Goal: Task Accomplishment & Management: Manage account settings

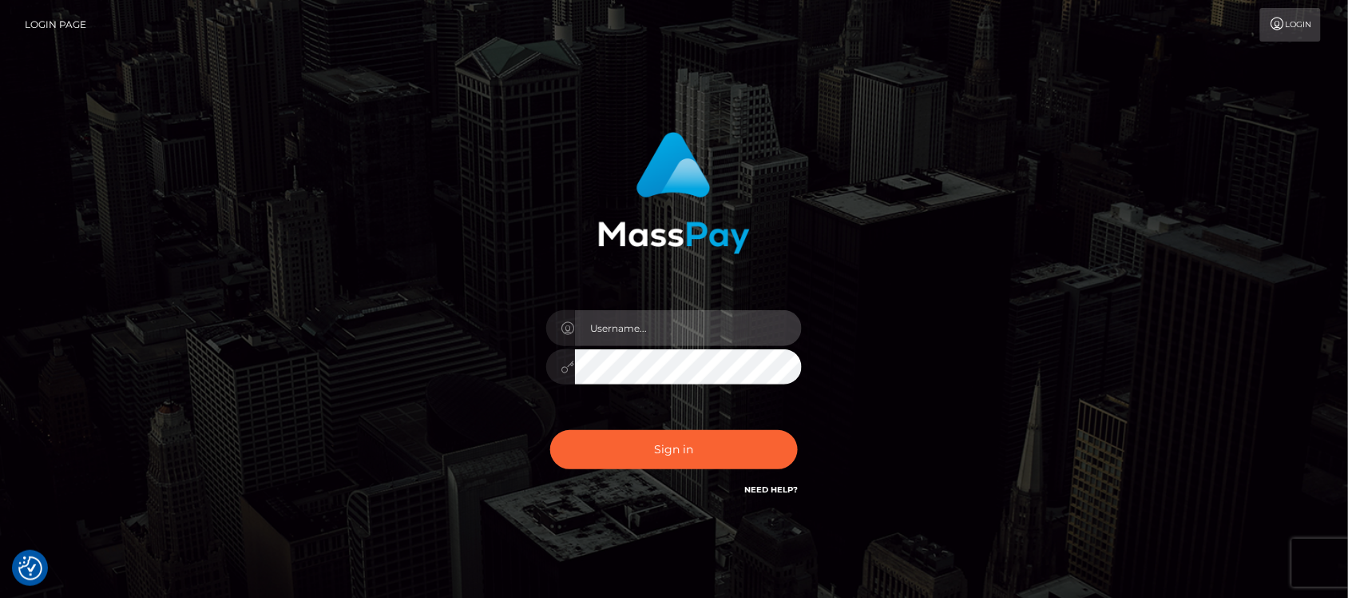
type input "hello.feetfinder"
click at [696, 322] on input "hello.feetfinder" at bounding box center [688, 328] width 227 height 36
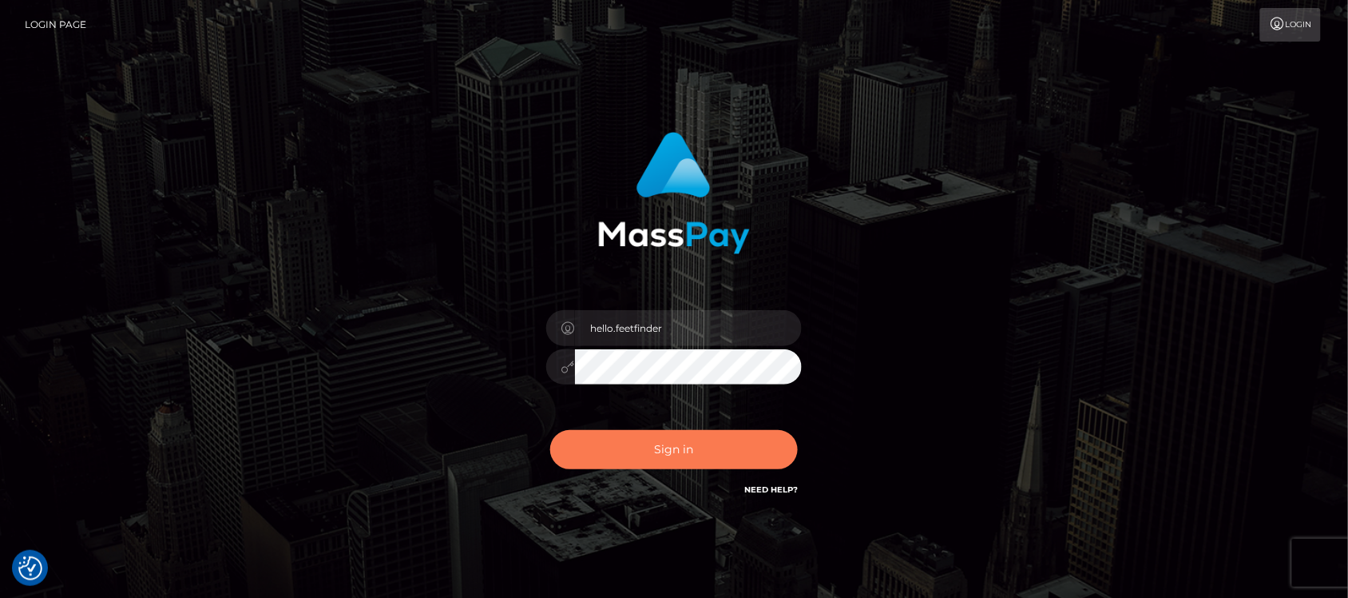
click at [636, 439] on button "Sign in" at bounding box center [674, 449] width 248 height 39
type input "hello.feetfinder"
click at [661, 455] on button "Sign in" at bounding box center [674, 449] width 248 height 39
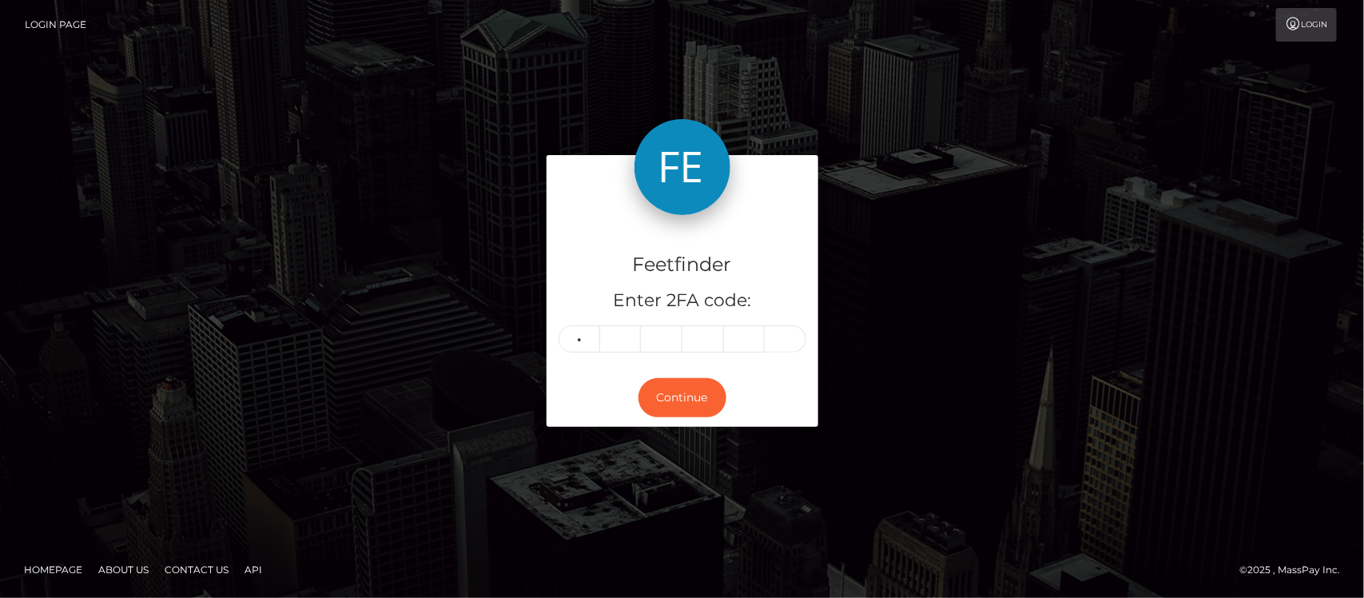
type input "1"
type input "7"
type input "1"
type input "7"
type input "6"
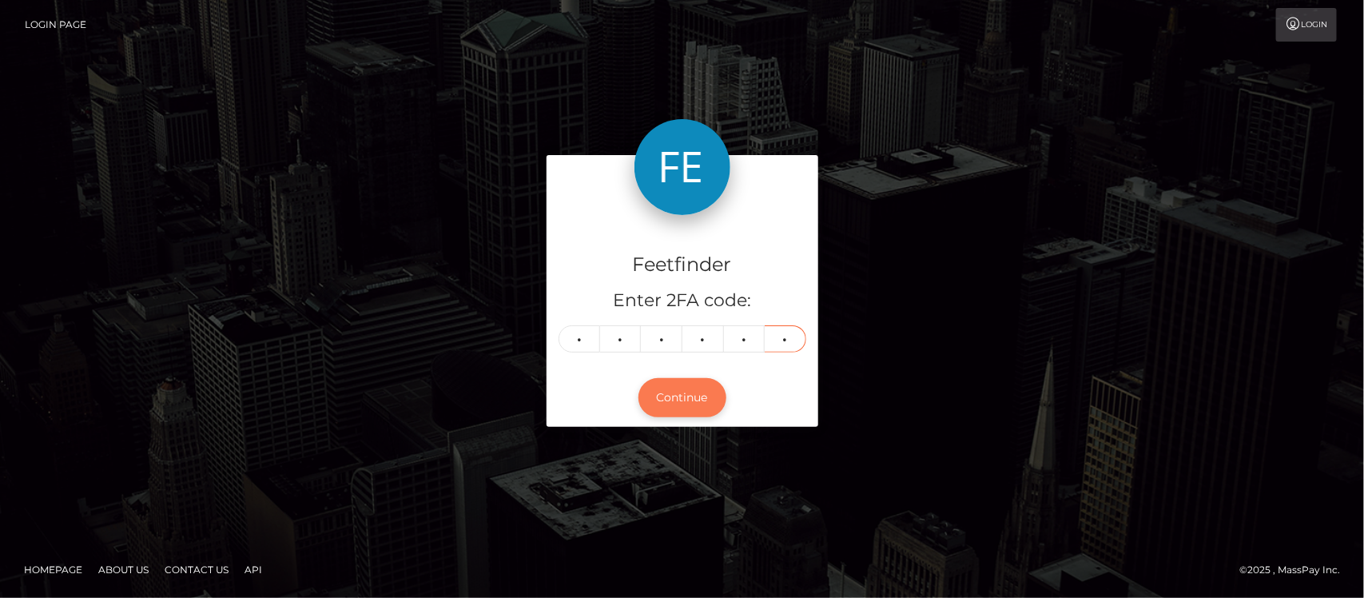
type input "1"
click at [705, 384] on button "Continue" at bounding box center [682, 397] width 88 height 39
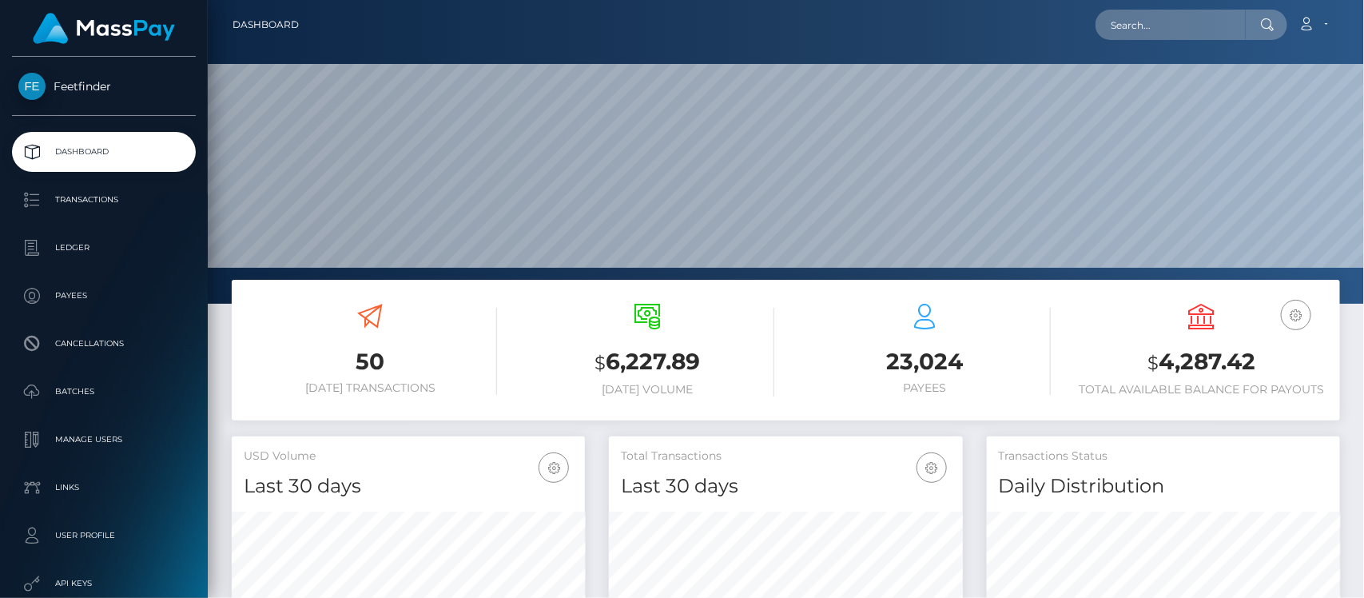
scroll to position [282, 353]
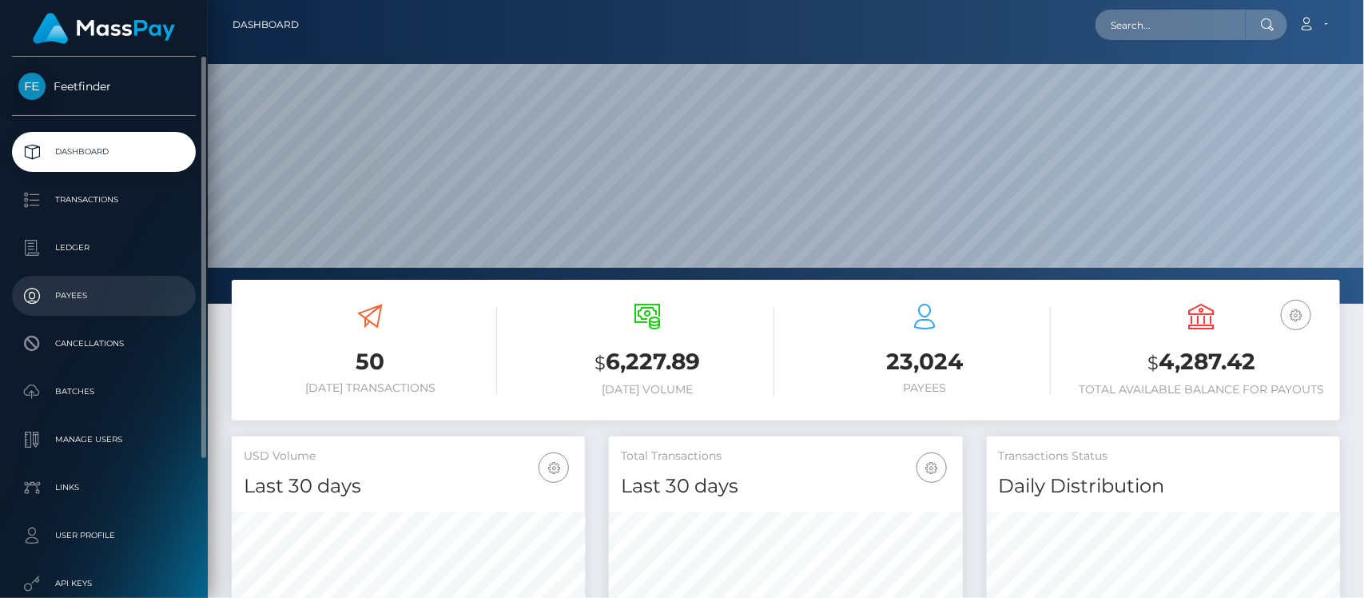
click at [77, 288] on p "Payees" at bounding box center [103, 296] width 171 height 24
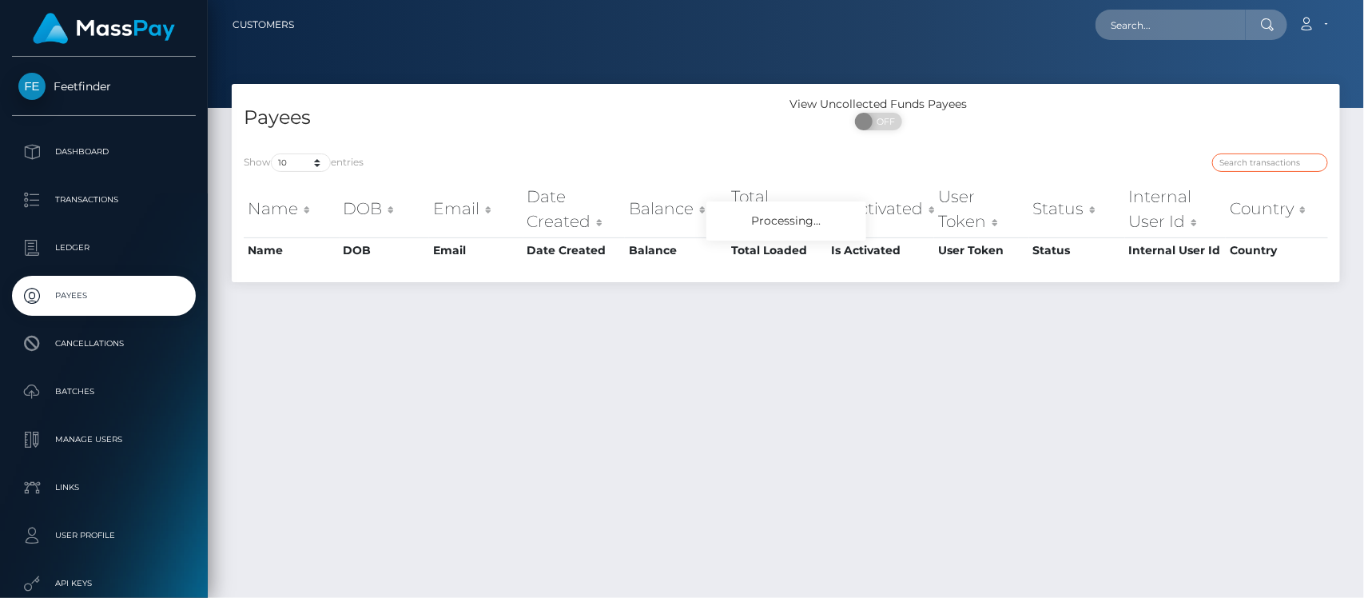
click at [1268, 166] on input "search" at bounding box center [1270, 162] width 116 height 18
paste input "f2b98478-7bb1-11f0-8023-0266f44cc279"
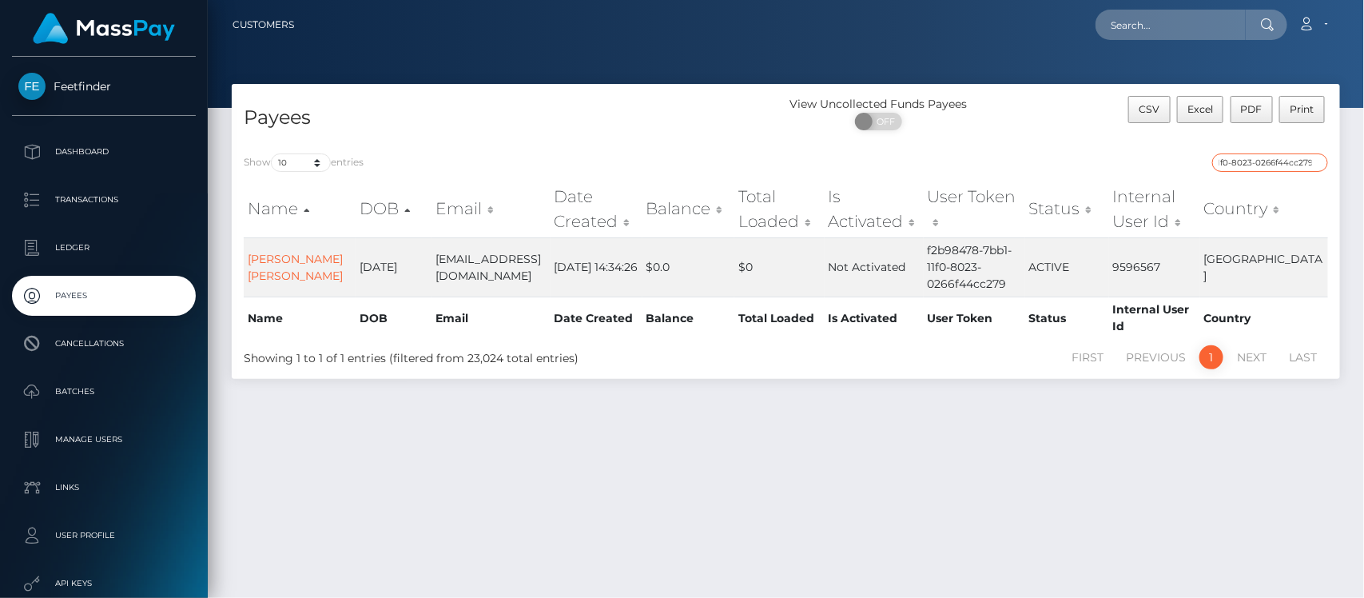
type input "f2b98478-7bb1-11f0-8023-0266f44cc279"
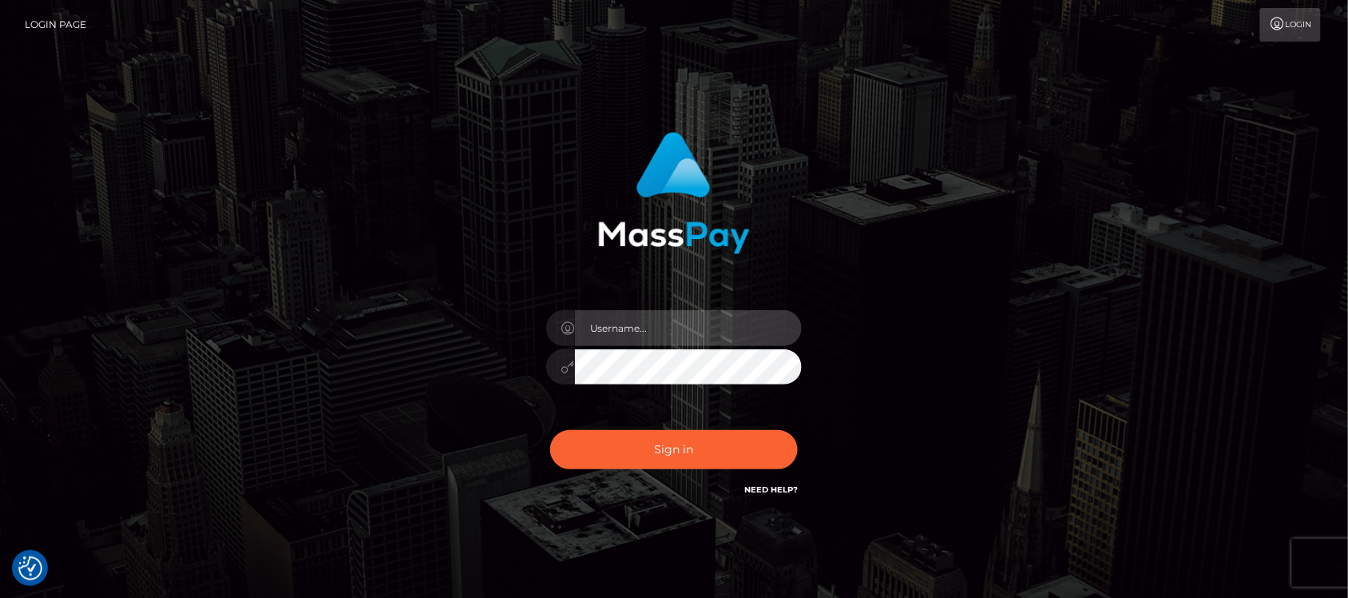
type input "hello.feetfinder"
click at [704, 316] on input "hello.feetfinder" at bounding box center [688, 328] width 227 height 36
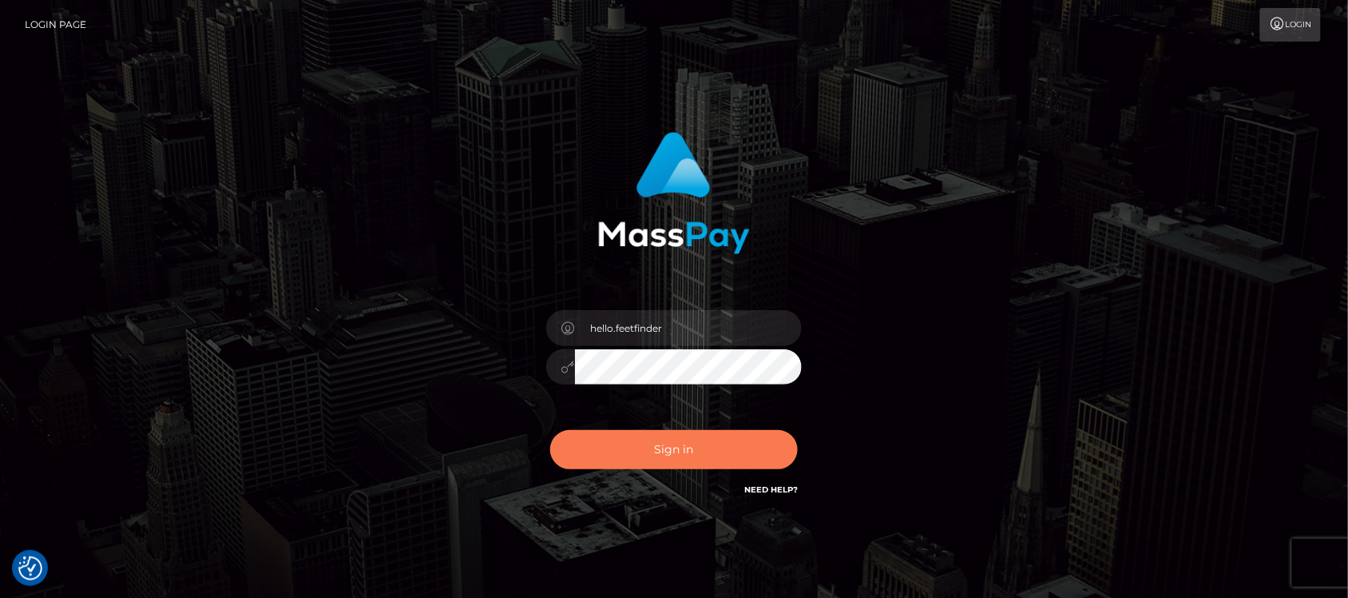
click at [724, 443] on button "Sign in" at bounding box center [674, 449] width 248 height 39
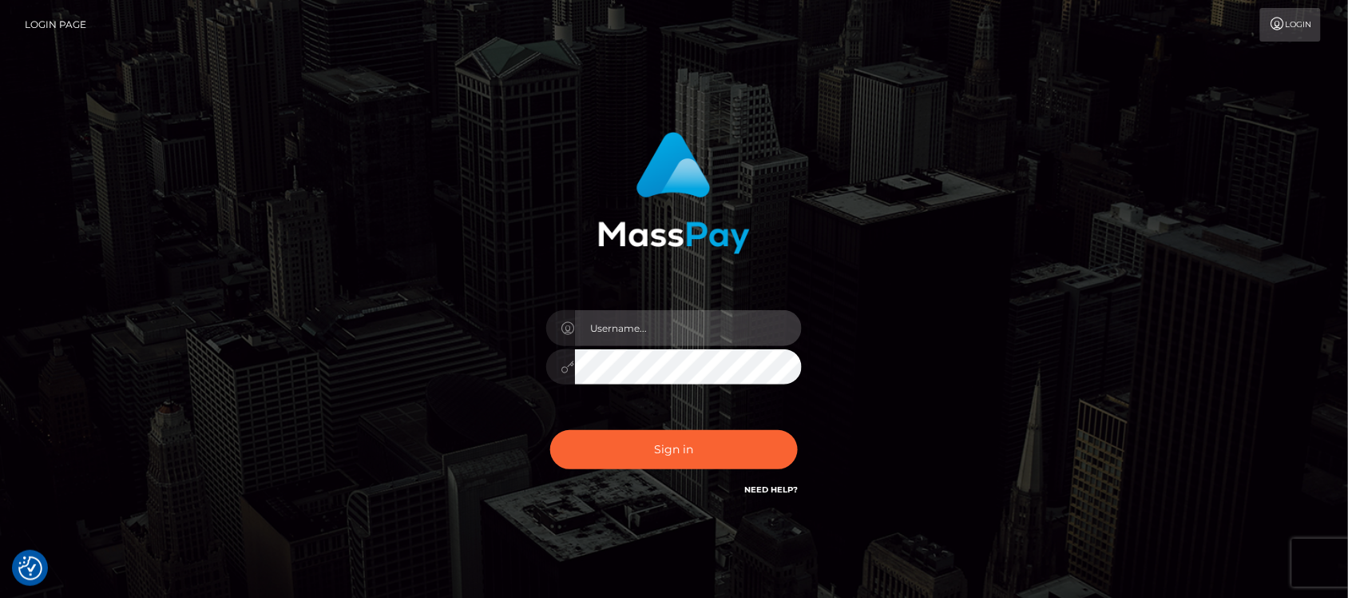
type input "hello.feetfinder"
drag, startPoint x: 747, startPoint y: 320, endPoint x: 757, endPoint y: 340, distance: 23.2
click at [747, 322] on input "hello.feetfinder" at bounding box center [688, 328] width 227 height 36
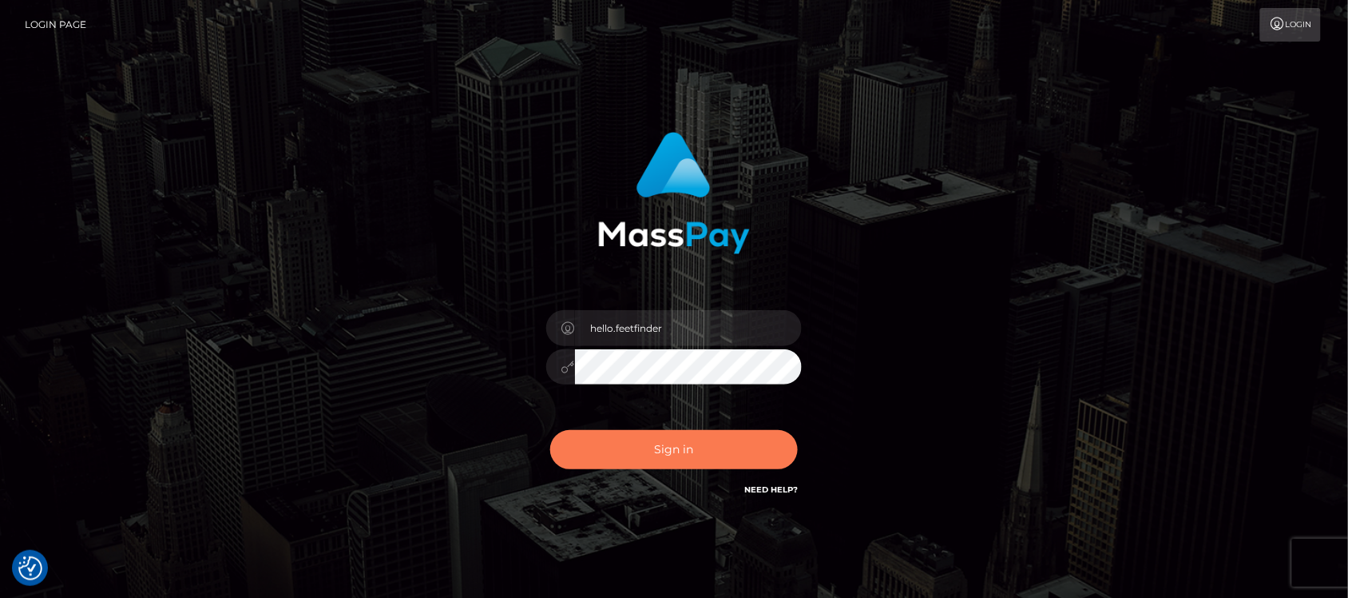
click at [689, 462] on button "Sign in" at bounding box center [674, 449] width 248 height 39
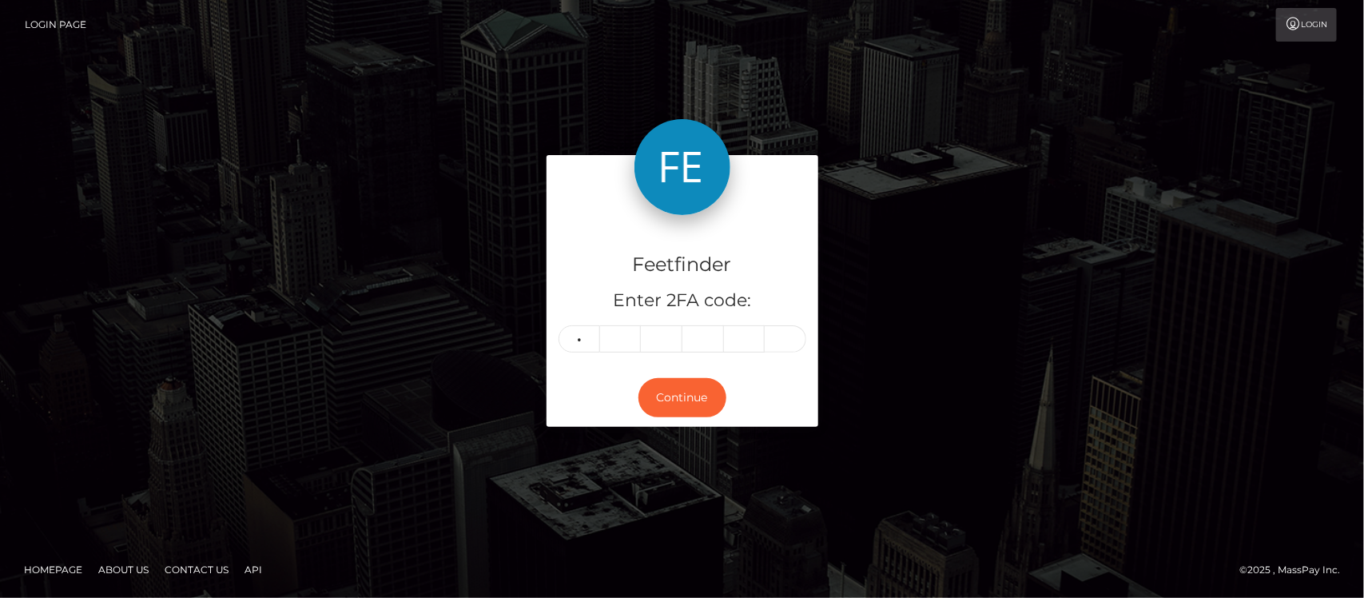
type input "7"
type input "0"
type input "1"
type input "3"
type input "0"
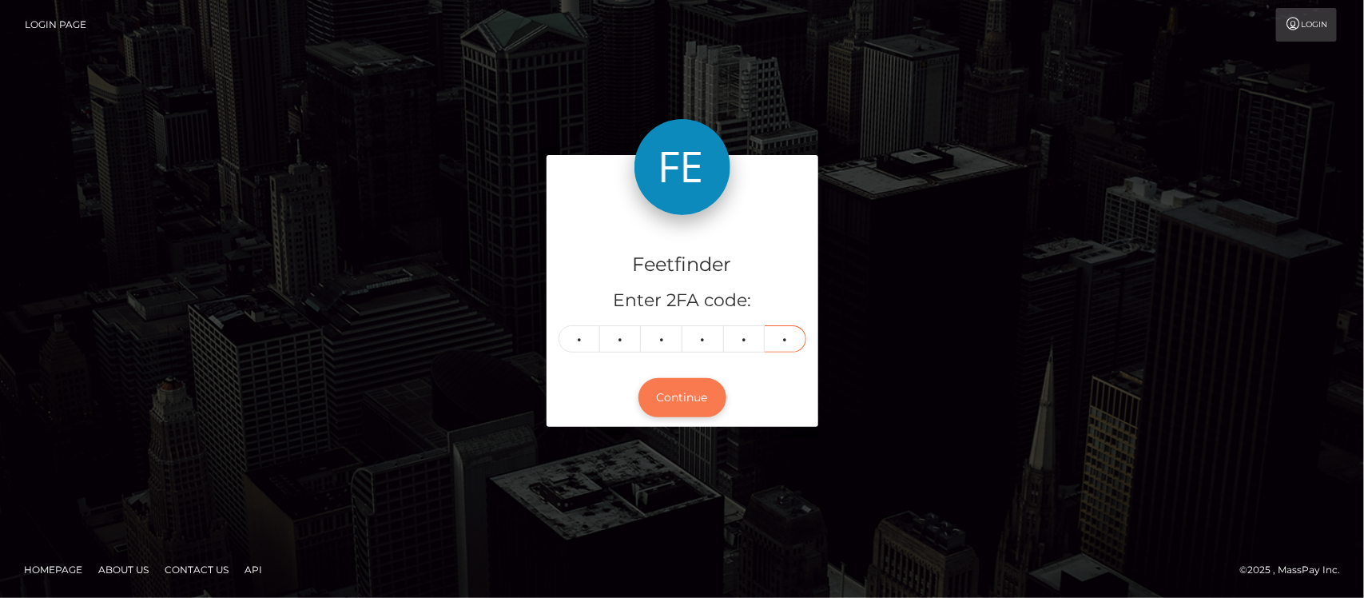
type input "0"
click at [693, 386] on button "Continue" at bounding box center [682, 397] width 88 height 39
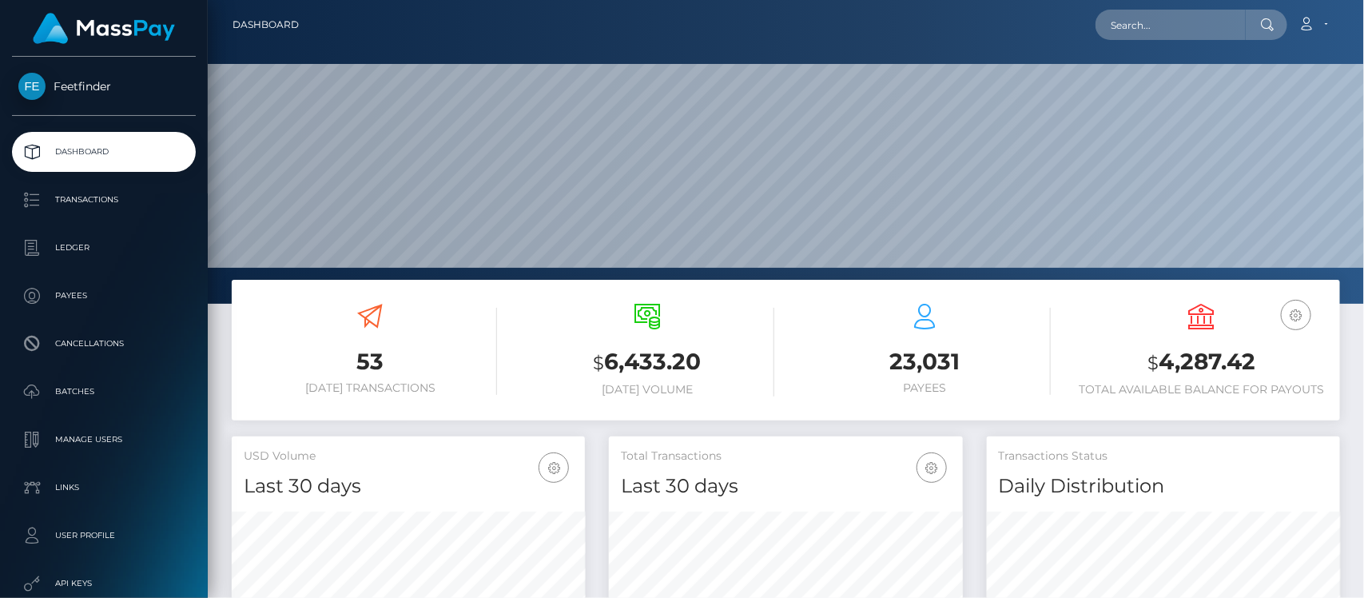
scroll to position [282, 353]
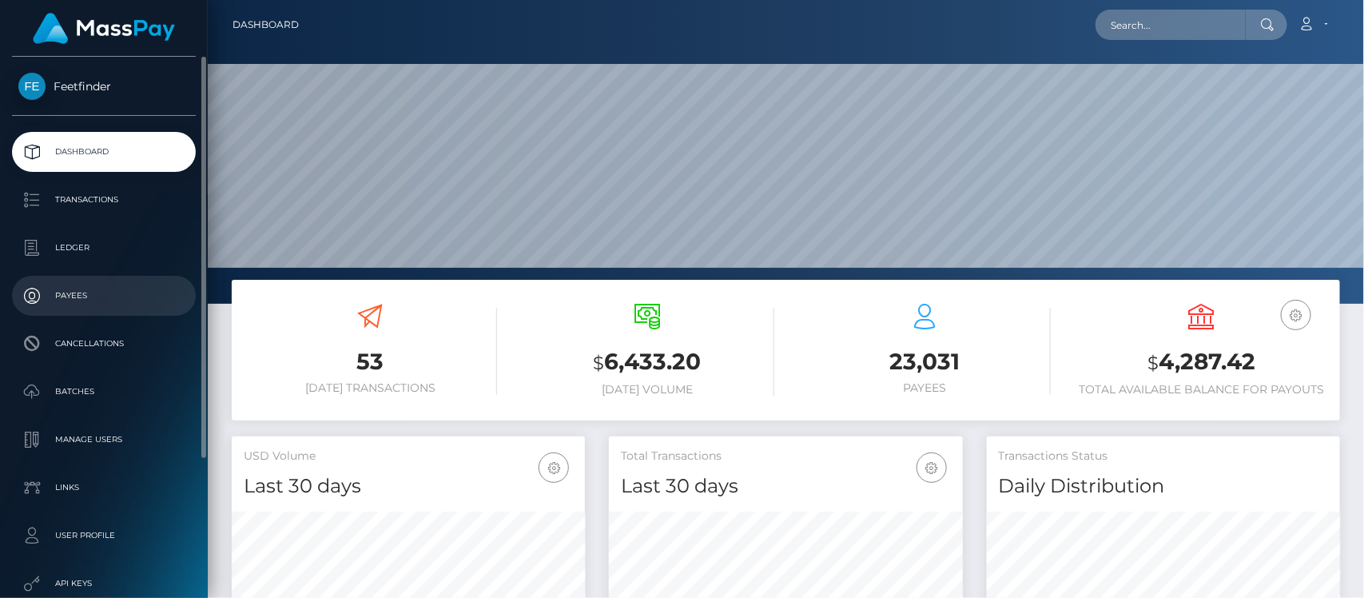
drag, startPoint x: 77, startPoint y: 293, endPoint x: 93, endPoint y: 289, distance: 16.5
click at [77, 293] on p "Payees" at bounding box center [103, 296] width 171 height 24
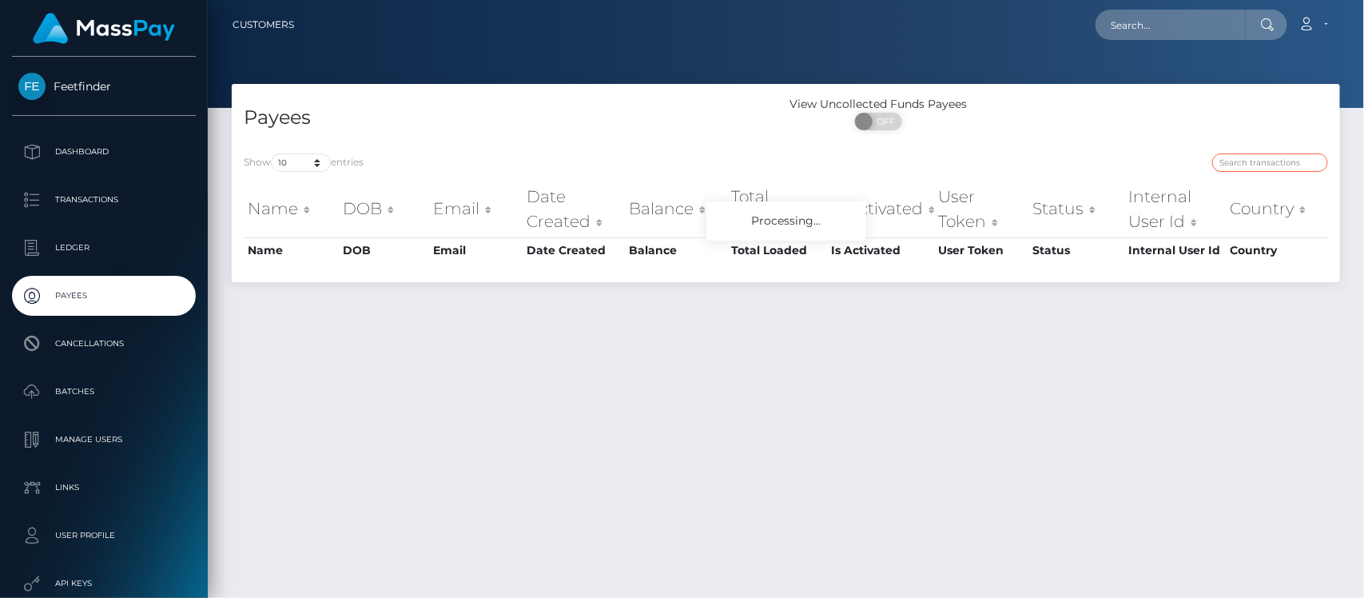
click at [1253, 161] on input "search" at bounding box center [1270, 162] width 116 height 18
click at [1253, 162] on input "search" at bounding box center [1270, 162] width 116 height 18
paste input "b255005f-6ed5-11f0-87f1-0266f44cc279"
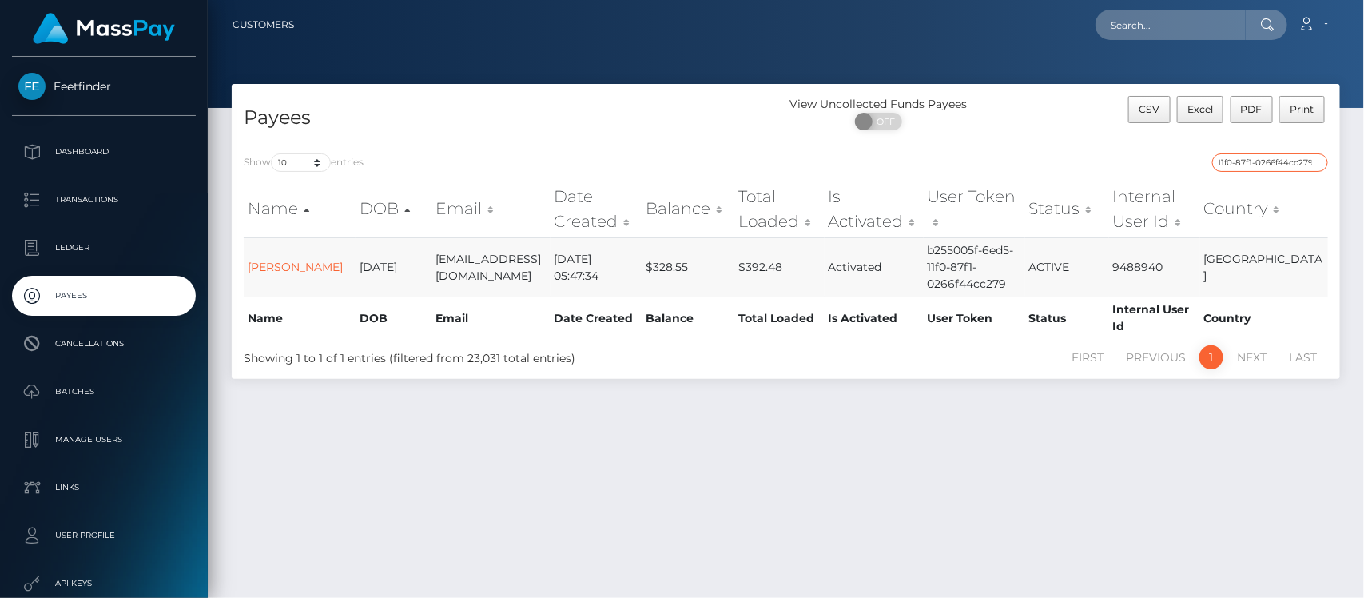
type input "b255005f-6ed5-11f0-87f1-0266f44cc279"
